Goal: Transaction & Acquisition: Purchase product/service

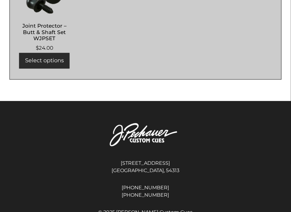
scroll to position [357, 0]
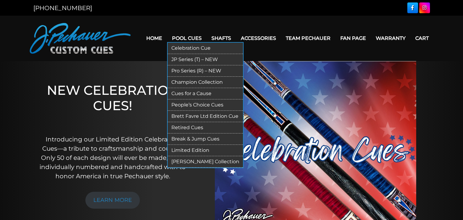
click at [188, 70] on link "Pro Series (R) – NEW" at bounding box center [205, 70] width 75 height 11
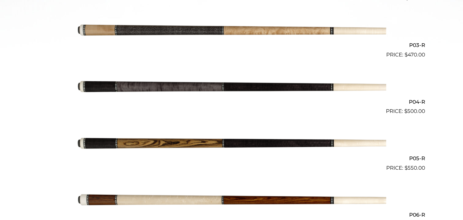
scroll to position [204, 0]
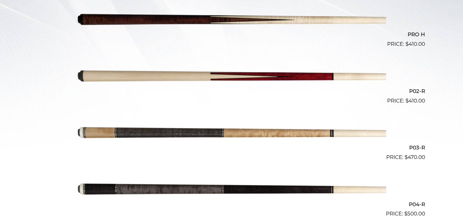
click at [217, 22] on img at bounding box center [231, 19] width 309 height 51
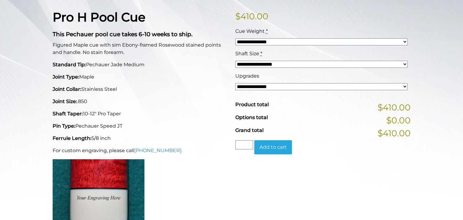
scroll to position [102, 0]
